Goal: Task Accomplishment & Management: Complete application form

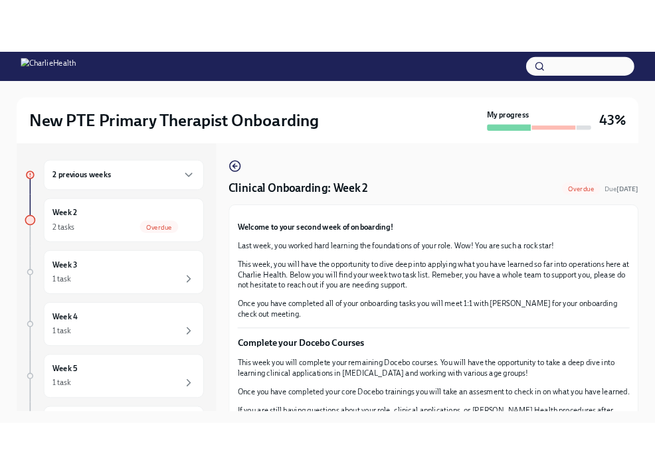
scroll to position [1045, 0]
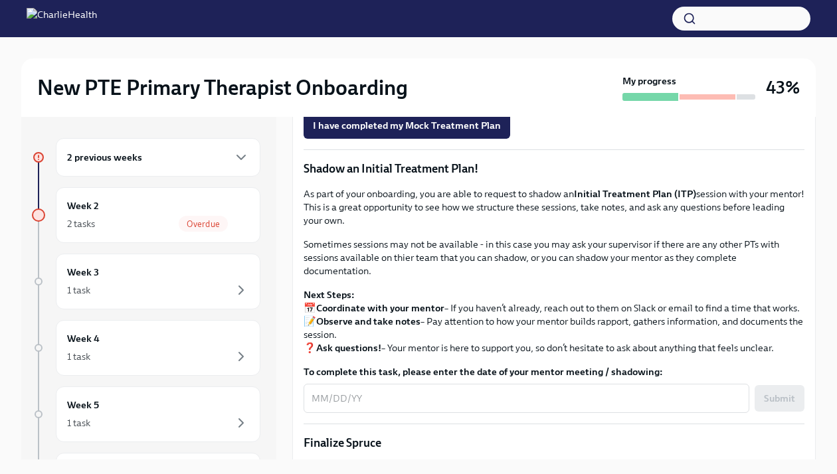
click at [373, 58] on span "Onboarding Mock Treatment Plan" at bounding box center [394, 51] width 163 height 13
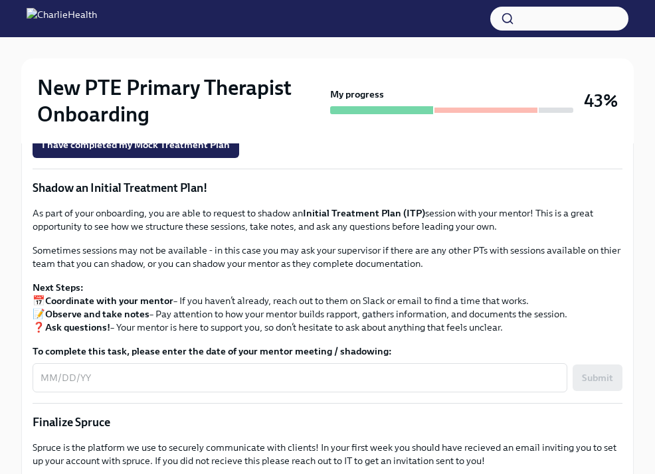
scroll to position [1095, 0]
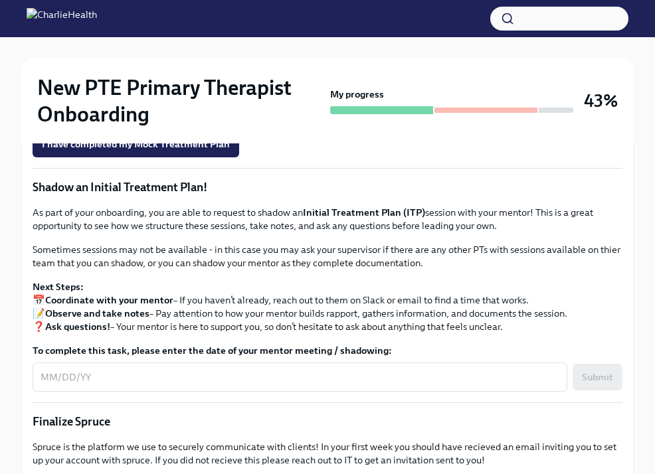
click at [156, 114] on span "Upload Mock Treatment Plan" at bounding box center [113, 106] width 142 height 13
click at [0, 0] on input "Upload Mock Treatment Plan" at bounding box center [0, 0] width 0 height 0
click at [141, 114] on span "Upload Mock Treatment Plan" at bounding box center [113, 106] width 142 height 13
click at [0, 0] on input "Upload Mock Treatment Plan" at bounding box center [0, 0] width 0 height 0
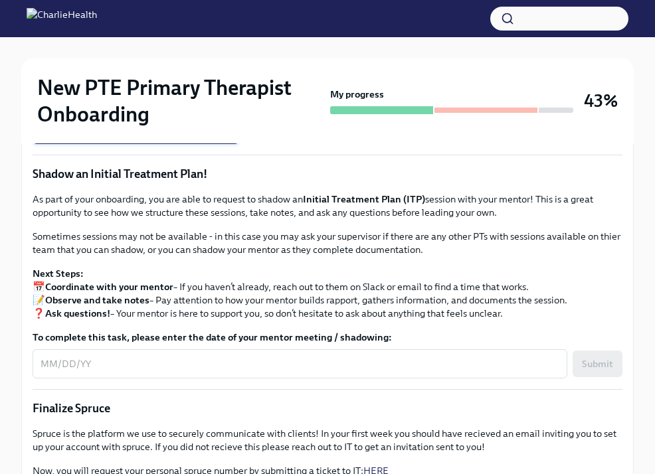
click at [165, 138] on span "I have completed my Mock Treatment Plan" at bounding box center [136, 130] width 188 height 13
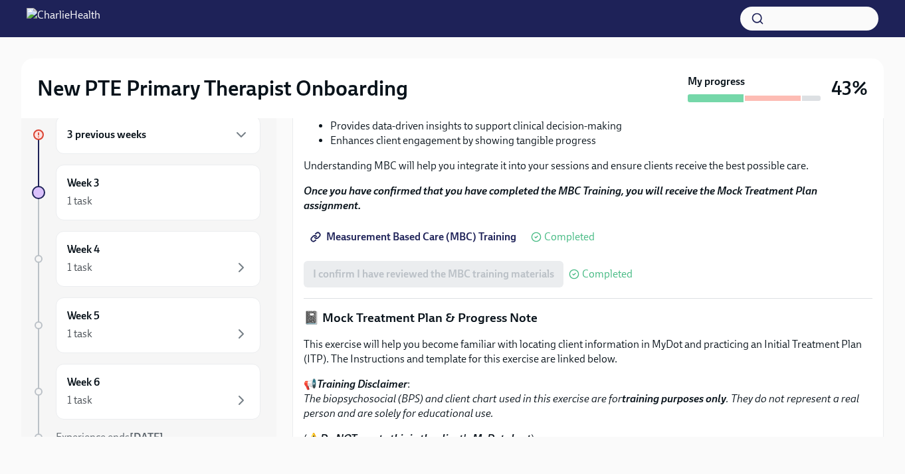
scroll to position [609, 0]
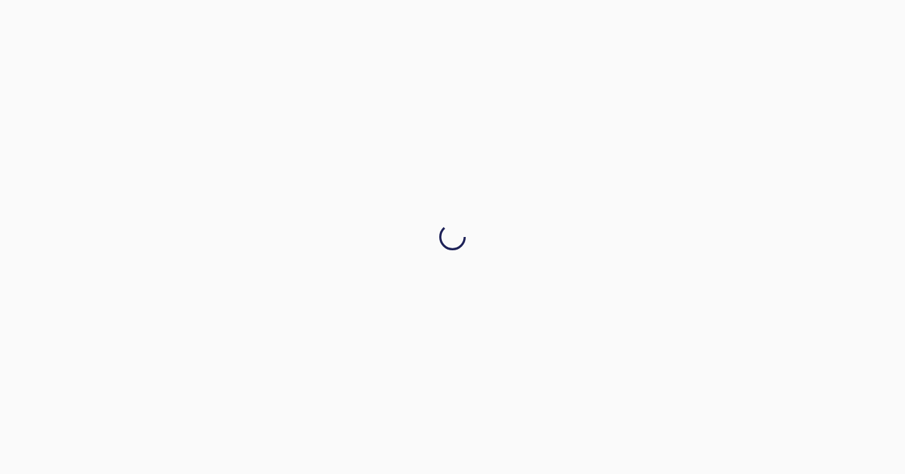
scroll to position [0, 0]
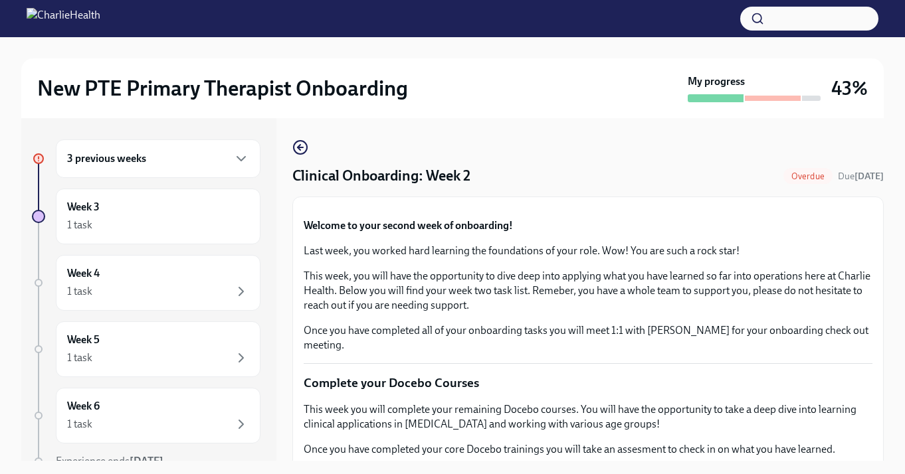
click at [212, 169] on div "3 previous weeks" at bounding box center [158, 158] width 205 height 39
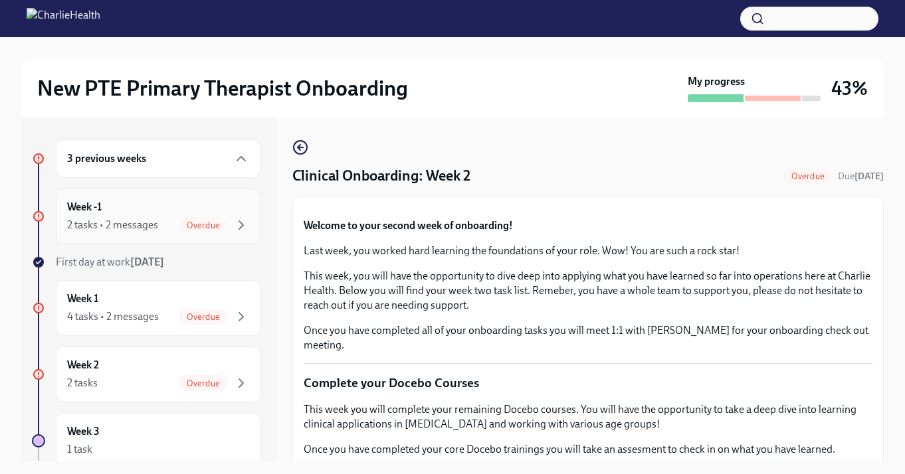
click at [187, 222] on span "Overdue" at bounding box center [203, 226] width 49 height 10
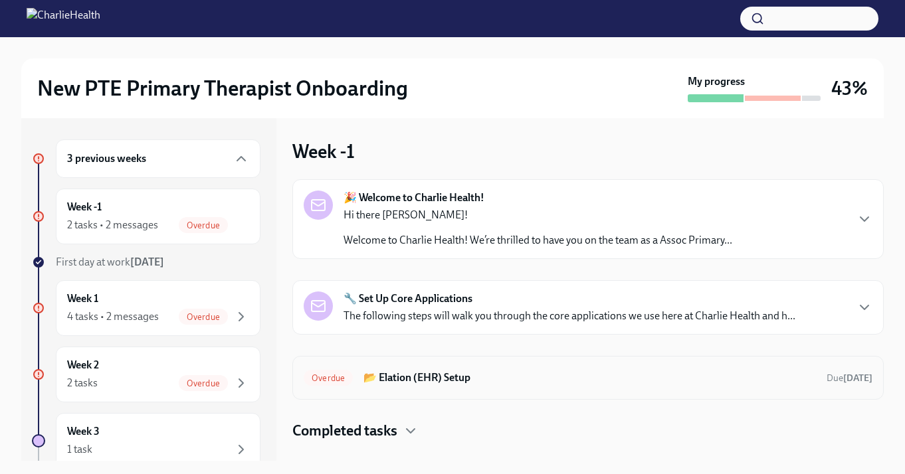
click at [525, 374] on h6 "📂 Elation (EHR) Setup" at bounding box center [589, 378] width 452 height 15
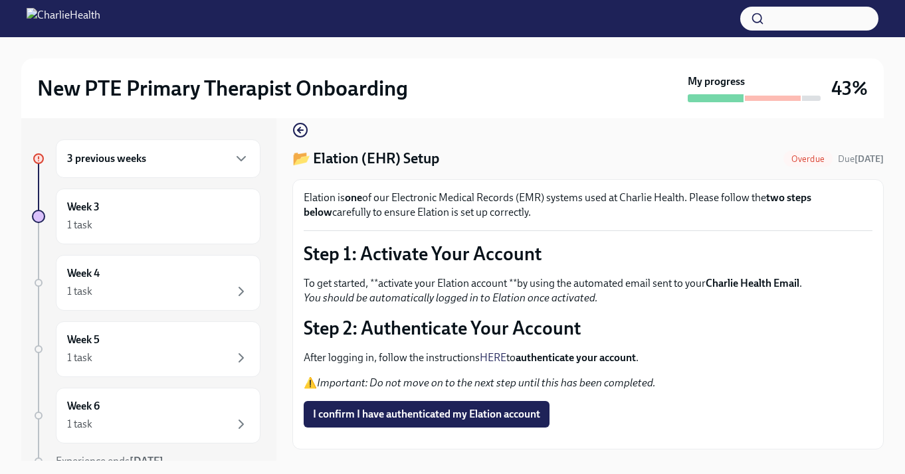
scroll to position [27, 0]
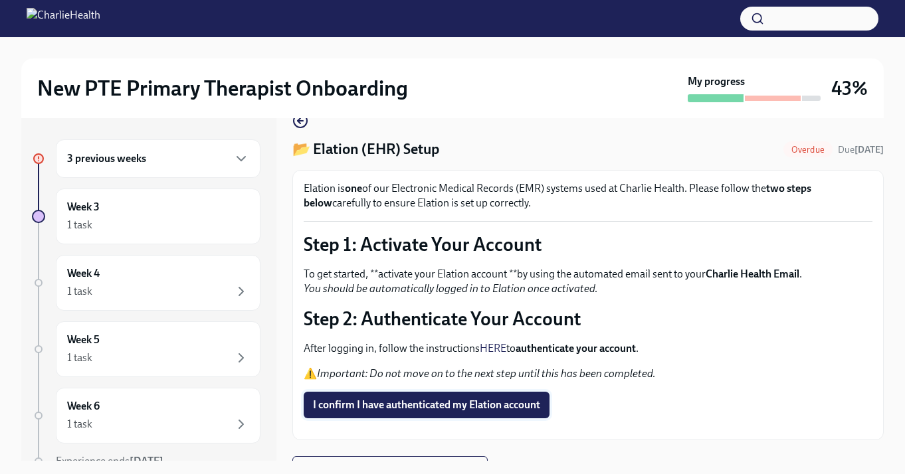
click at [494, 409] on span "I confirm I have authenticated my Elation account" at bounding box center [426, 405] width 227 height 13
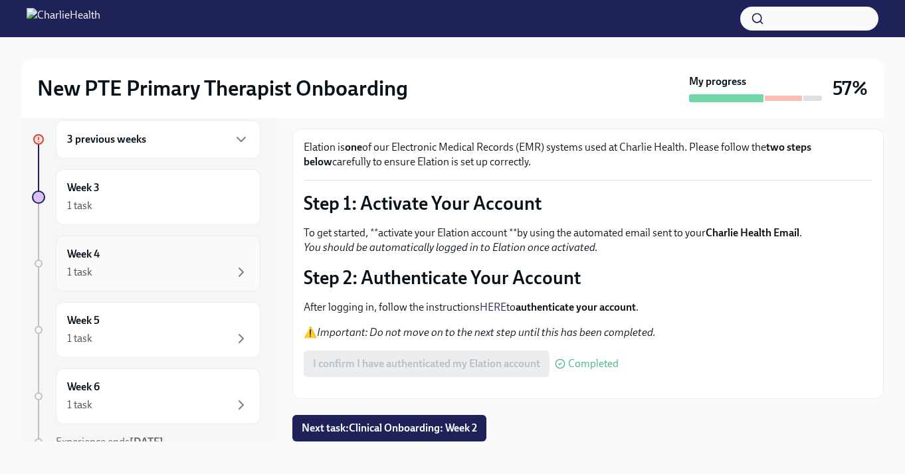
scroll to position [0, 0]
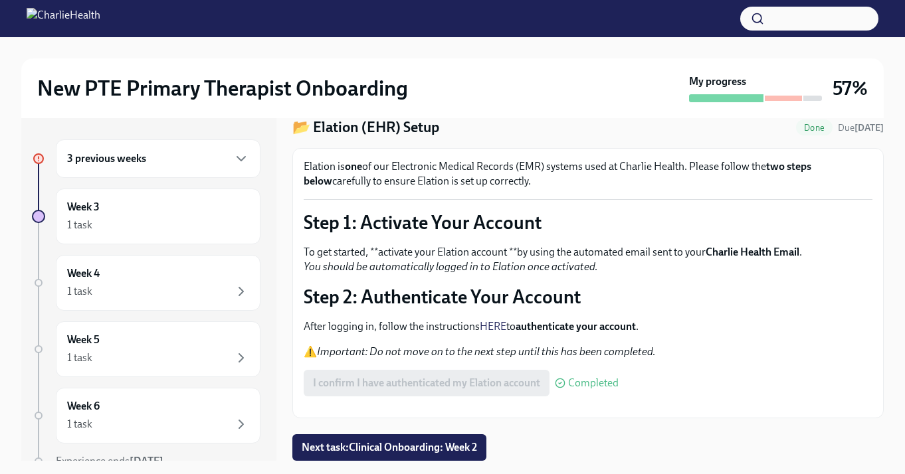
click at [193, 167] on div "3 previous weeks" at bounding box center [158, 158] width 205 height 39
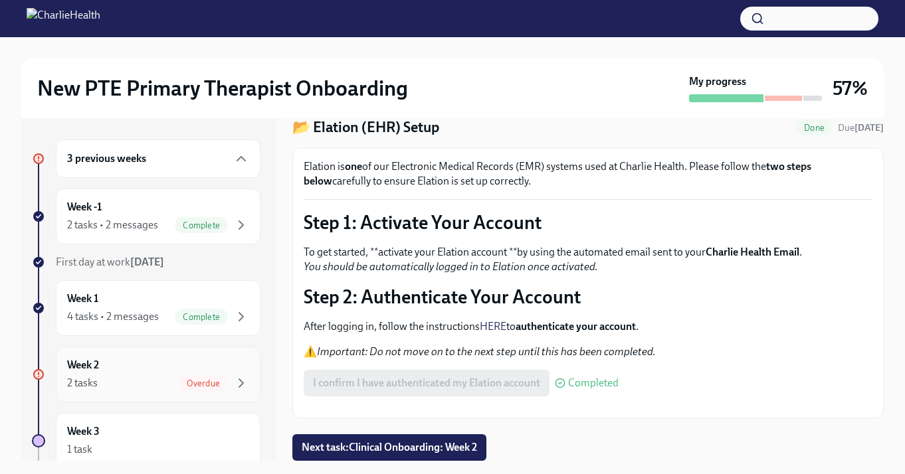
click at [200, 391] on div "Overdue" at bounding box center [203, 383] width 49 height 16
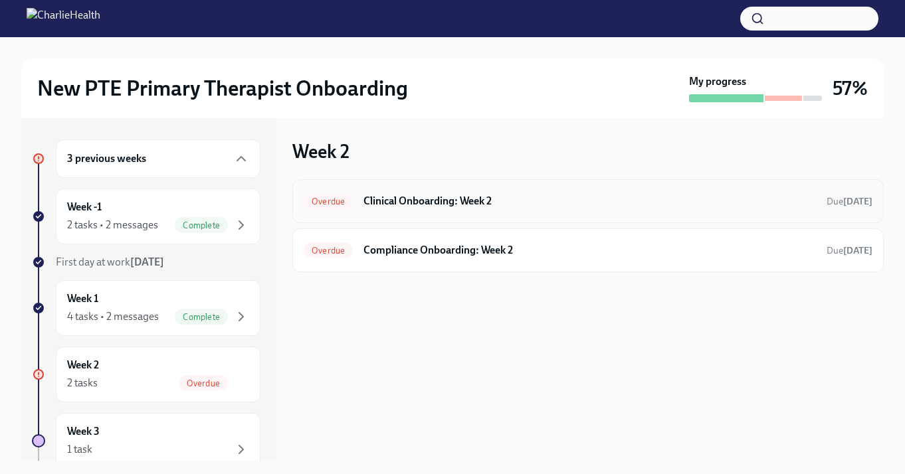
click at [408, 210] on div "Overdue Clinical Onboarding: Week 2 Due [DATE]" at bounding box center [588, 201] width 569 height 21
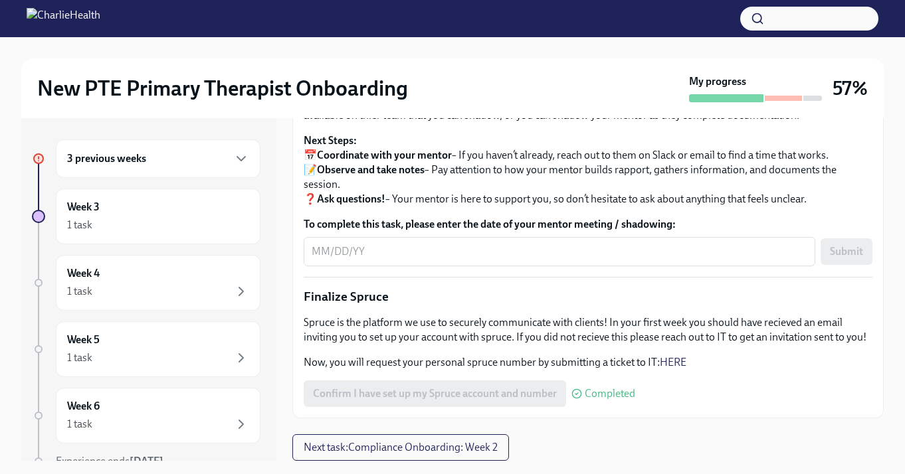
scroll to position [1487, 0]
click at [453, 449] on span "Next task : Compliance Onboarding: Week 2" at bounding box center [401, 447] width 194 height 13
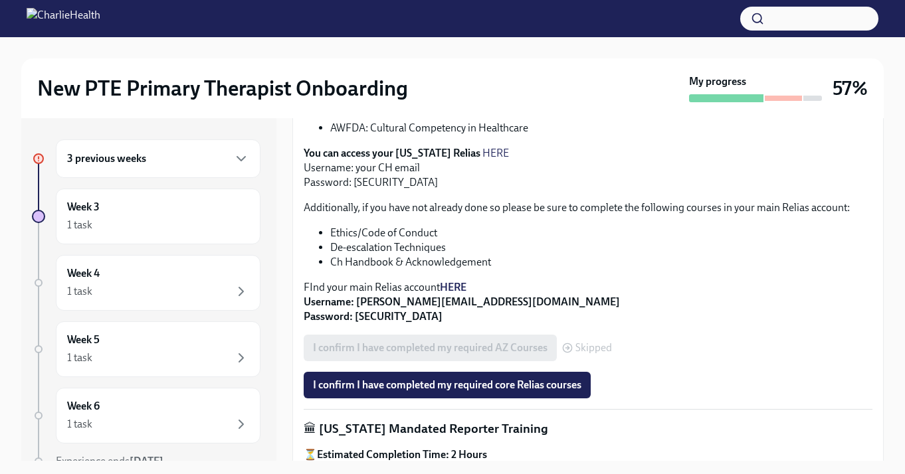
scroll to position [453, 0]
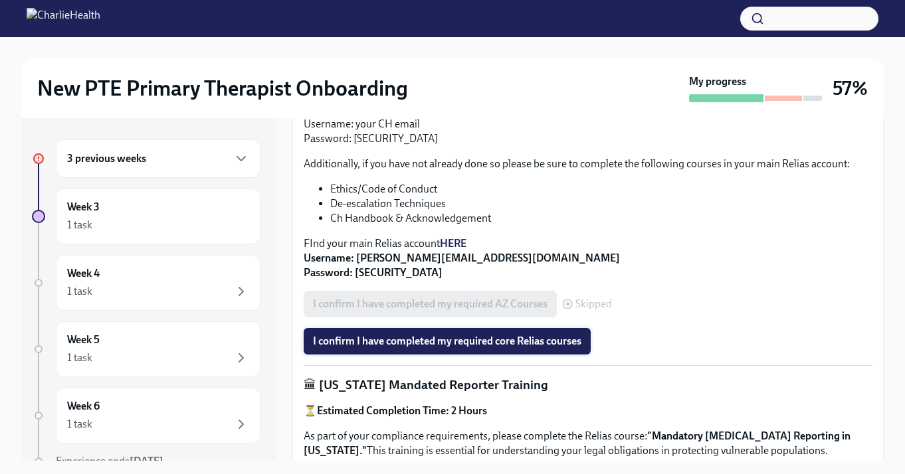
click at [455, 346] on span "I confirm I have completed my required core Relias courses" at bounding box center [447, 341] width 268 height 13
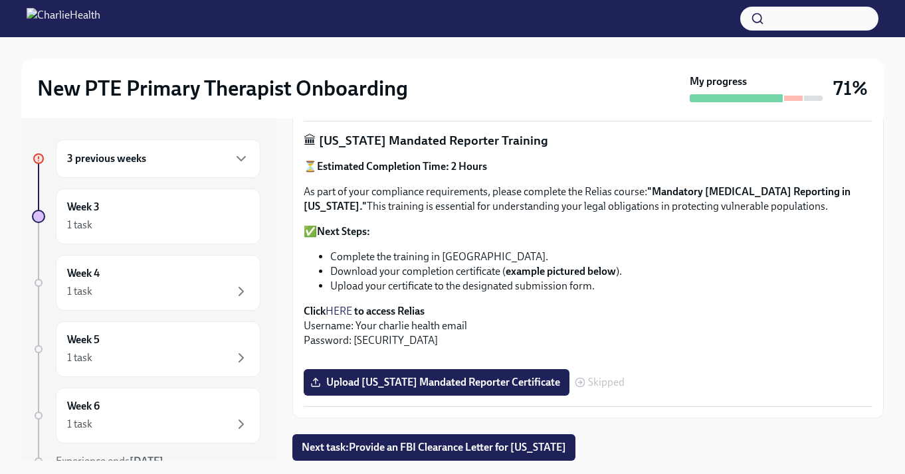
scroll to position [727, 0]
